Goal: Information Seeking & Learning: Learn about a topic

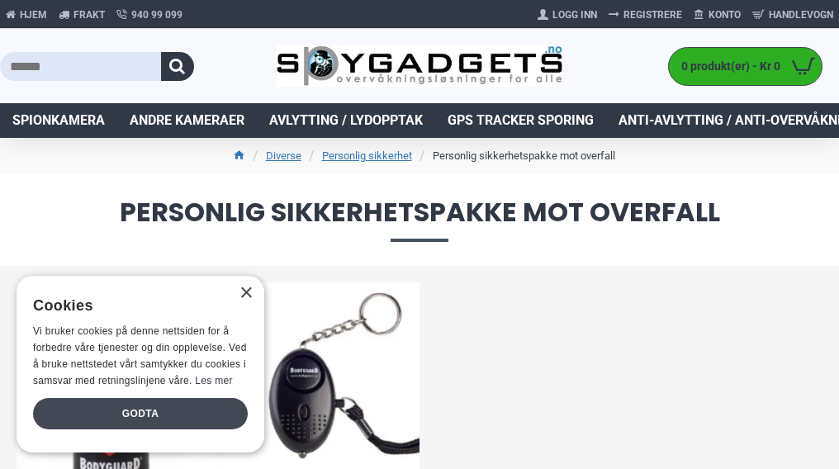
click at [86, 418] on div "Godta" at bounding box center [140, 413] width 215 height 31
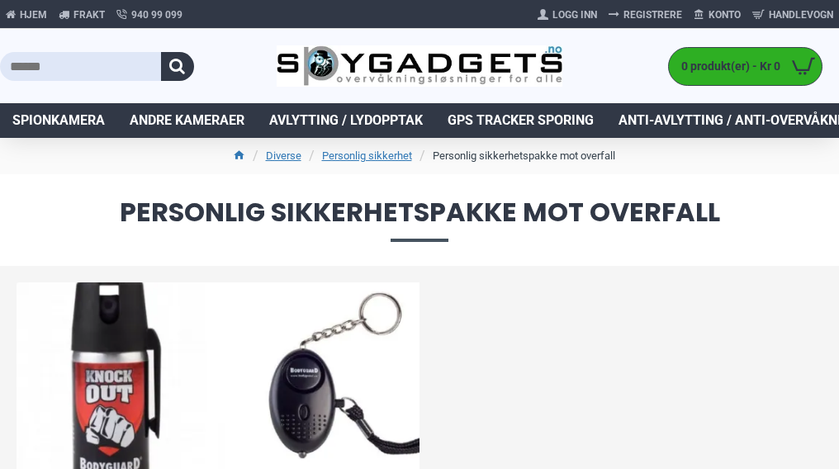
click at [51, 69] on input "text" at bounding box center [80, 66] width 161 height 29
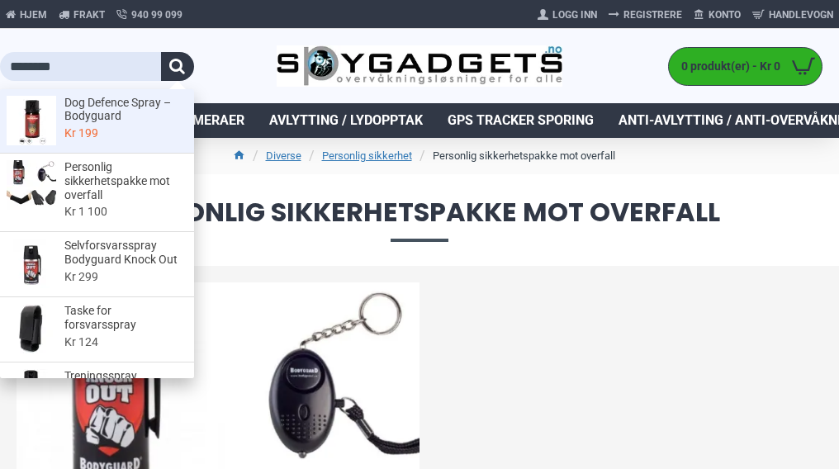
click at [72, 124] on span "Dog Defence Spray – Bodyguard Kr 199" at bounding box center [121, 121] width 131 height 51
type input "**********"
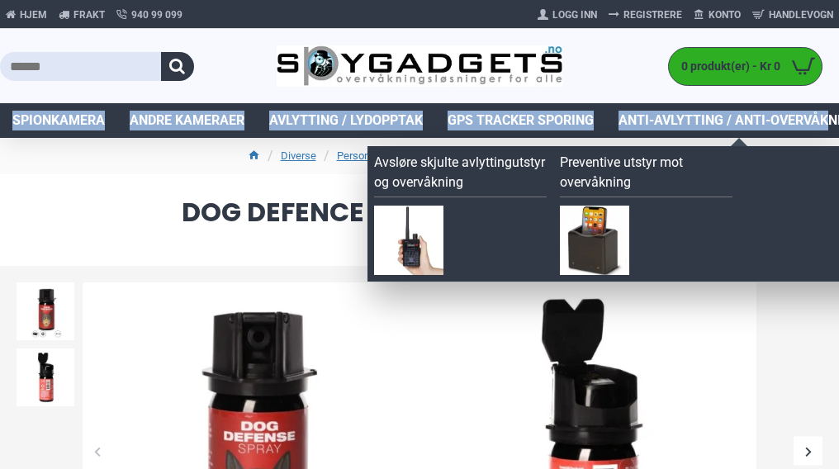
drag, startPoint x: 836, startPoint y: 87, endPoint x: 833, endPoint y: 106, distance: 19.3
click at [833, 106] on div "Hjem Frakt 940 99 099 [GEOGRAPHIC_DATA] Registrere Konto Handlevogn 0 0 produkt…" at bounding box center [419, 69] width 839 height 138
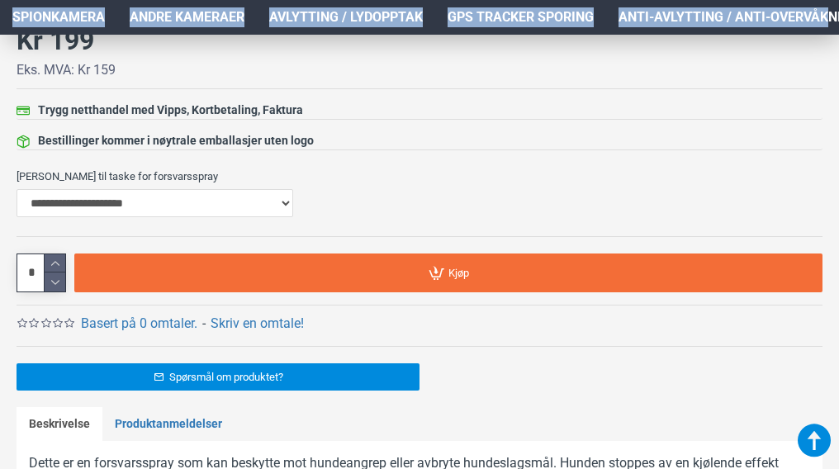
scroll to position [719, 0]
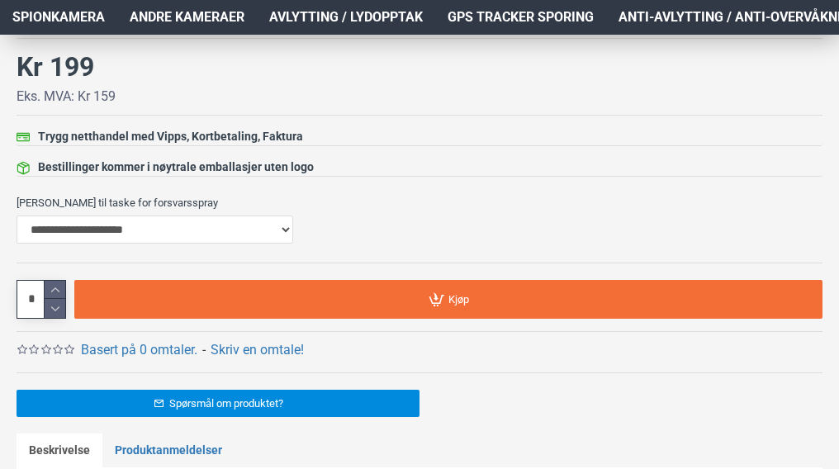
drag, startPoint x: 838, startPoint y: 231, endPoint x: 838, endPoint y: 261, distance: 29.7
click at [838, 261] on div at bounding box center [419, 296] width 839 height 1499
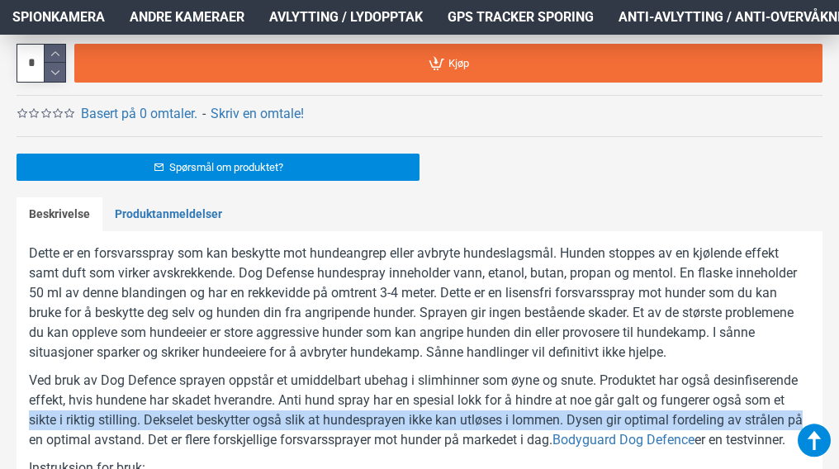
scroll to position [945, 0]
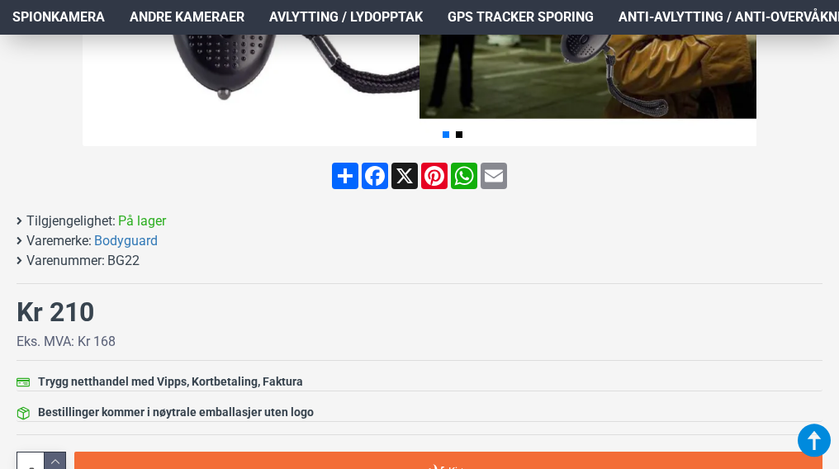
scroll to position [459, 0]
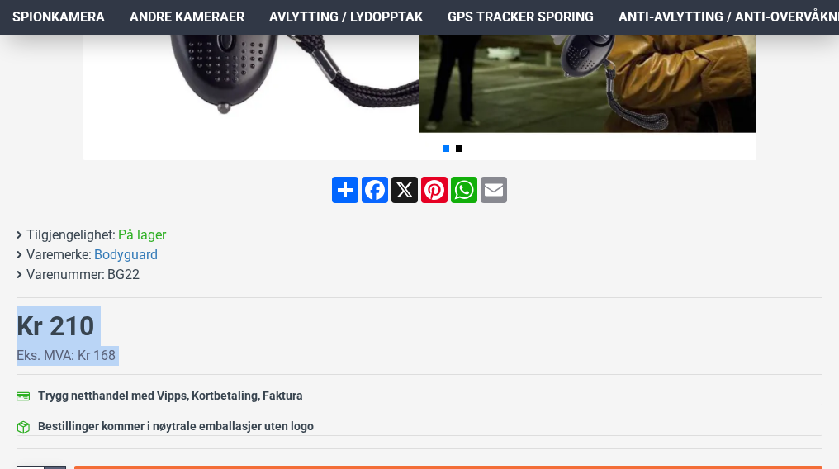
drag, startPoint x: 834, startPoint y: 131, endPoint x: 848, endPoint y: 87, distance: 46.8
